Goal: Task Accomplishment & Management: Complete application form

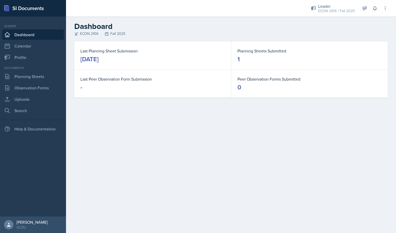
click at [37, 70] on div "Documents" at bounding box center [33, 68] width 62 height 5
click at [39, 81] on link "Planning Sheets" at bounding box center [33, 76] width 62 height 10
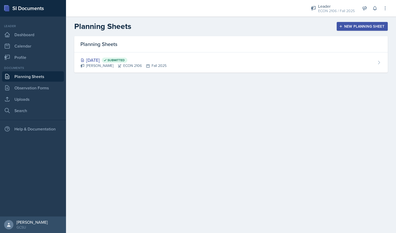
click at [357, 24] on div "New Planning Sheet" at bounding box center [362, 26] width 44 height 4
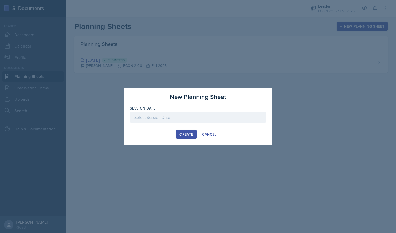
click at [186, 116] on div at bounding box center [198, 117] width 136 height 11
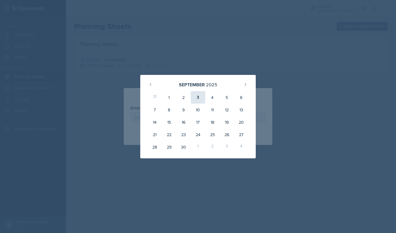
click at [203, 98] on div "3" at bounding box center [198, 97] width 14 height 12
type input "[DATE]"
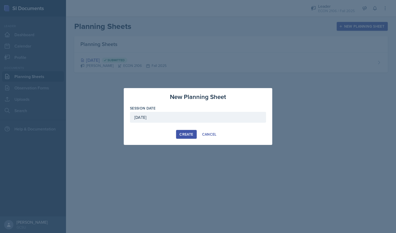
click at [189, 132] on div "Create" at bounding box center [187, 134] width 14 height 4
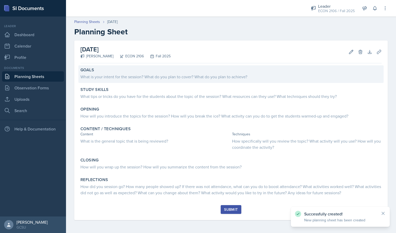
click at [128, 77] on div "What is your intent for the session? What do you plan to cover? What do you pla…" at bounding box center [231, 77] width 301 height 6
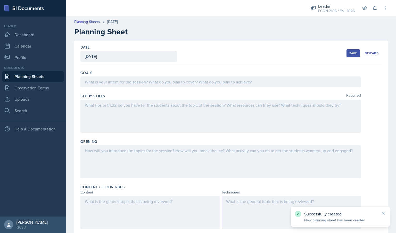
click at [131, 81] on div at bounding box center [221, 81] width 281 height 11
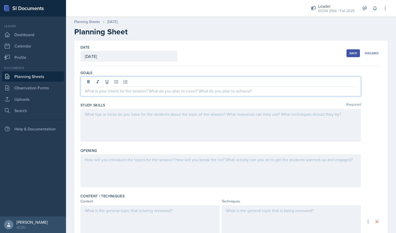
click at [131, 81] on div at bounding box center [221, 82] width 272 height 9
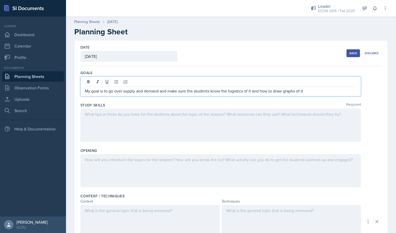
click at [123, 122] on div at bounding box center [221, 125] width 281 height 33
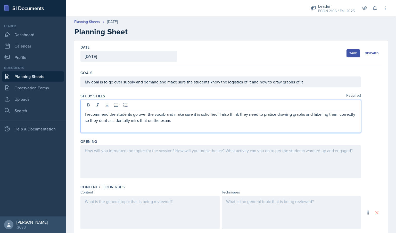
click at [274, 114] on p "I recommend the students go over the vocab and make sure it is solidified. I al…" at bounding box center [221, 117] width 272 height 12
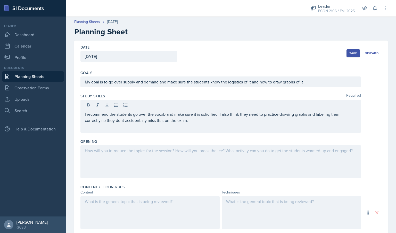
click at [162, 162] on div at bounding box center [221, 161] width 281 height 33
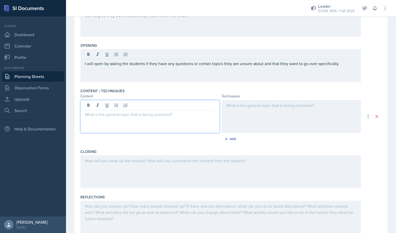
scroll to position [105, 0]
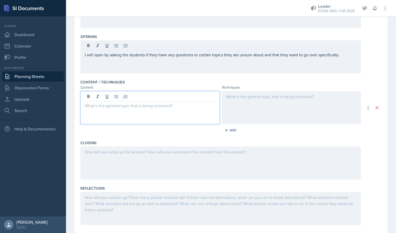
click at [133, 105] on p at bounding box center [150, 105] width 131 height 6
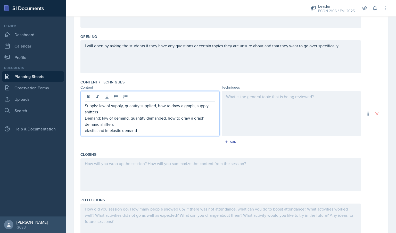
click at [110, 130] on p "elastic and imelastic demand" at bounding box center [150, 130] width 131 height 6
click at [254, 94] on div at bounding box center [291, 113] width 139 height 45
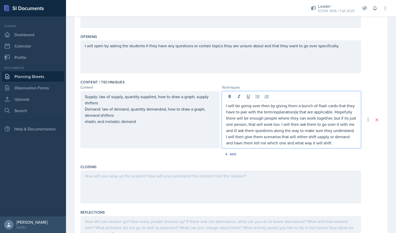
click at [323, 145] on p "I will then give them scenarios that will either shift uspply or demand and hav…" at bounding box center [291, 139] width 131 height 12
click at [336, 146] on p "I will then give them scenarios that will either shift supply or demand and hav…" at bounding box center [291, 139] width 131 height 12
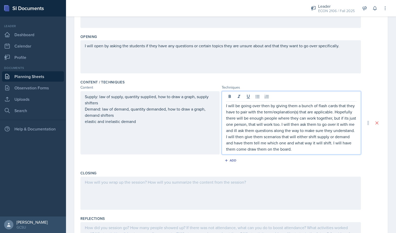
scroll to position [153, 0]
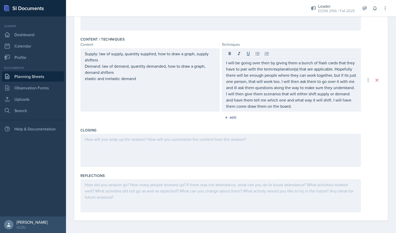
click at [214, 145] on div at bounding box center [221, 150] width 281 height 33
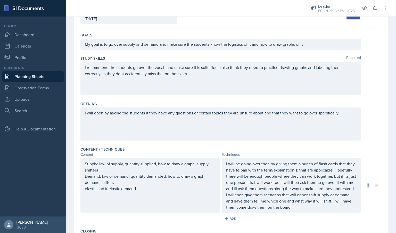
scroll to position [0, 0]
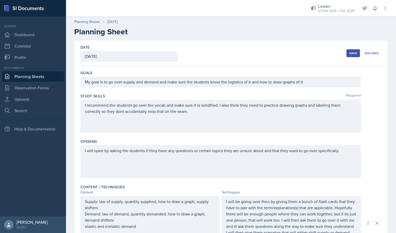
click at [351, 51] on div "Save" at bounding box center [354, 53] width 8 height 4
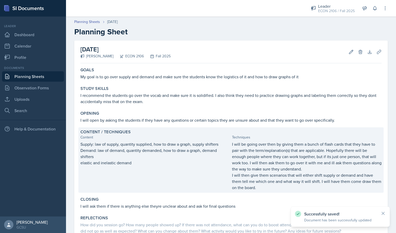
scroll to position [37, 0]
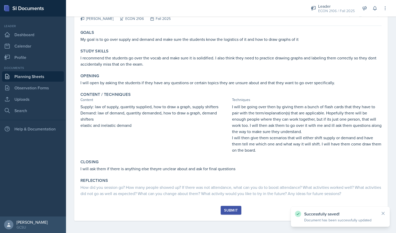
click at [235, 213] on button "Submit" at bounding box center [231, 210] width 20 height 9
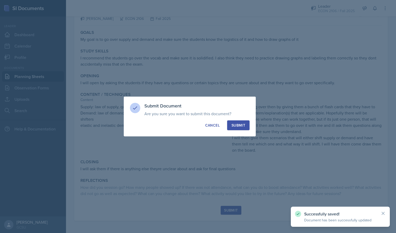
click at [245, 128] on button "Submit" at bounding box center [238, 125] width 22 height 10
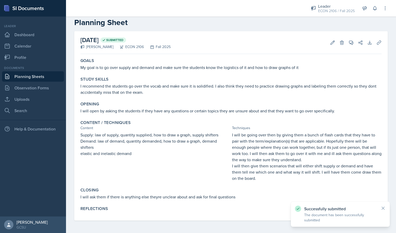
scroll to position [9, 0]
